Goal: Navigation & Orientation: Find specific page/section

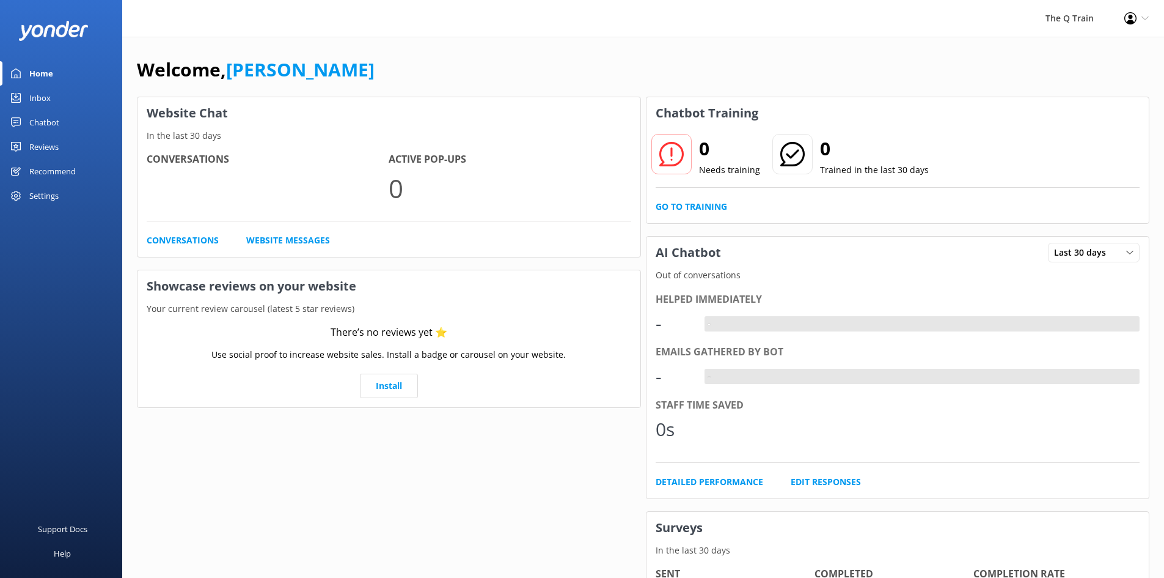
click at [656, 75] on div "Welcome, [PERSON_NAME]" at bounding box center [643, 76] width 1013 height 42
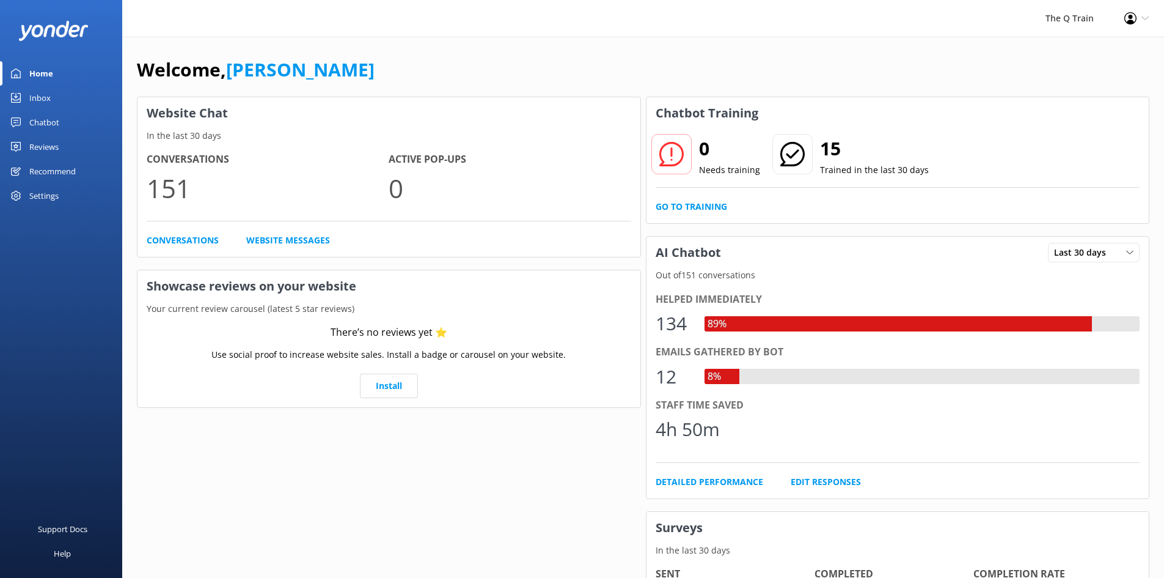
click at [41, 97] on div "Inbox" at bounding box center [39, 98] width 21 height 24
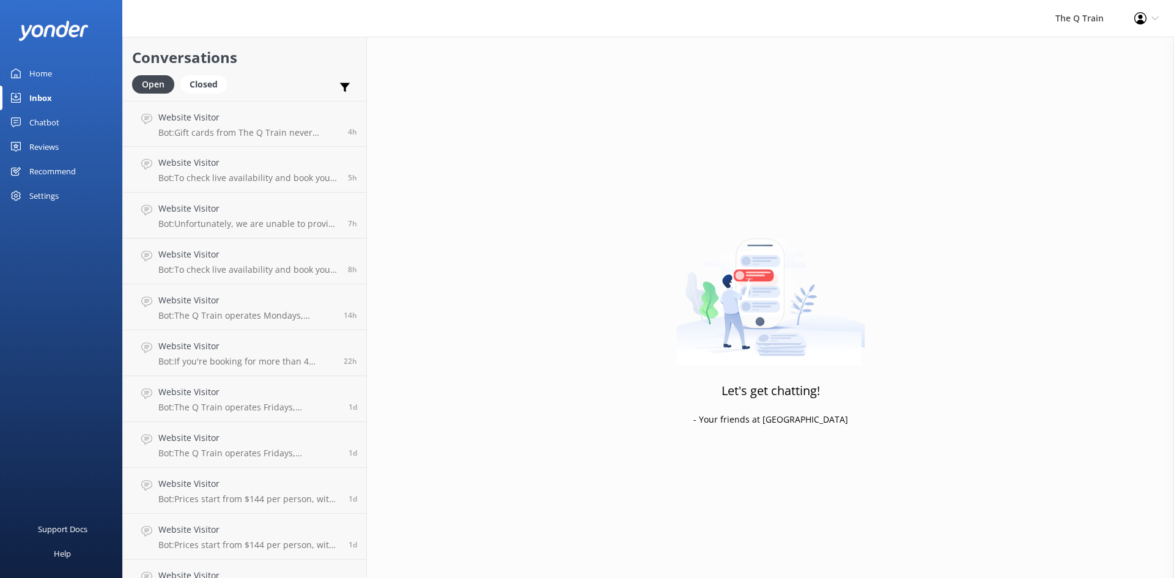
click at [44, 76] on div "Home" at bounding box center [40, 73] width 23 height 24
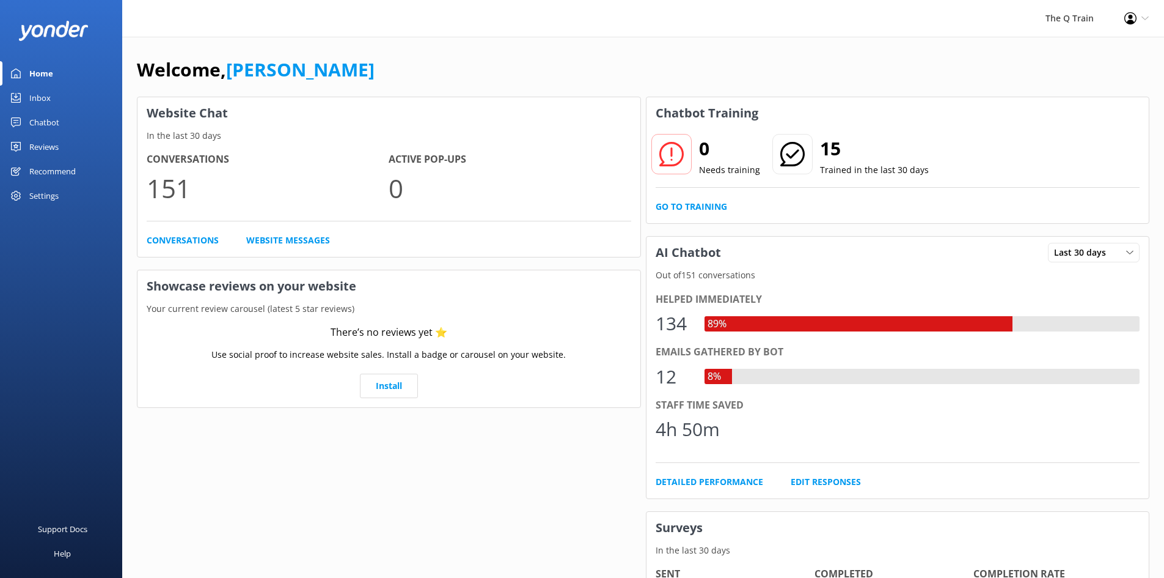
click at [417, 29] on div "The Q Train Profile Settings Logout" at bounding box center [582, 18] width 1164 height 37
click at [413, 62] on div "Welcome, [PERSON_NAME]" at bounding box center [643, 76] width 1013 height 42
